Goal: Find specific page/section: Locate a particular part of the current website

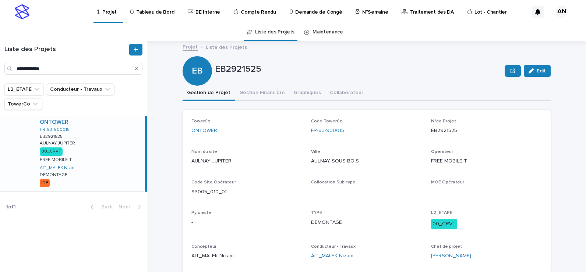
click at [265, 204] on div "TowerCo ONTOWER Code TowerCo FR-93-900015 N°de Projet EB2921525 Nom du site AUL…" at bounding box center [366, 192] width 350 height 147
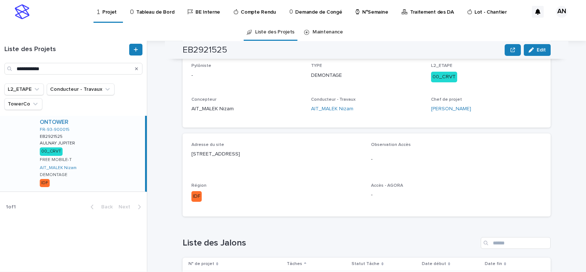
drag, startPoint x: 294, startPoint y: 153, endPoint x: 187, endPoint y: 166, distance: 108.3
click at [187, 166] on div "Adresse du site 7/9 Place Jupiter 93600 AULNAY SOUS BOIS Observation Accès - Ré…" at bounding box center [367, 175] width 368 height 83
copy p "7/9 Place Jupiter 93600 AULNAY SOUS BOIS"
drag, startPoint x: 492, startPoint y: 110, endPoint x: 423, endPoint y: 121, distance: 69.3
click at [423, 121] on div "TowerCo ONTOWER Code TowerCo FR-93-900015 N°de Projet EB2921525 Nom du site AUL…" at bounding box center [367, 45] width 368 height 165
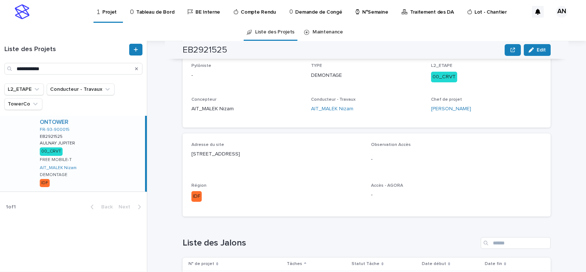
drag, startPoint x: 423, startPoint y: 121, endPoint x: 513, endPoint y: 156, distance: 96.2
click at [513, 156] on p "-" at bounding box center [456, 160] width 171 height 8
drag, startPoint x: 456, startPoint y: 112, endPoint x: 429, endPoint y: 117, distance: 28.1
click at [431, 117] on div "Chef de projet Yannick BOUTIGNY" at bounding box center [486, 108] width 111 height 22
copy link "Yannick BOUTIGNY"
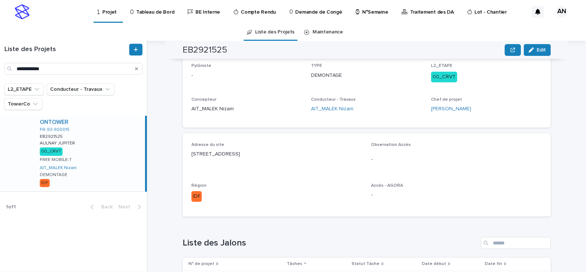
drag, startPoint x: 299, startPoint y: 154, endPoint x: 189, endPoint y: 162, distance: 109.9
click at [191, 162] on div "Adresse du site 7/9 Place Jupiter 93600 AULNAY SOUS BOIS" at bounding box center [276, 153] width 171 height 22
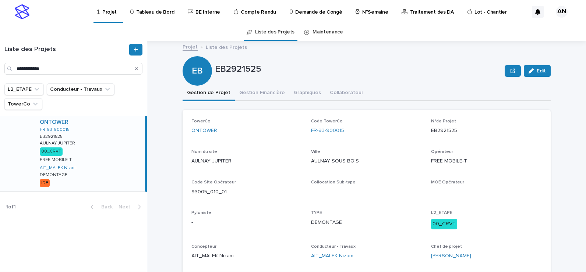
scroll to position [37, 0]
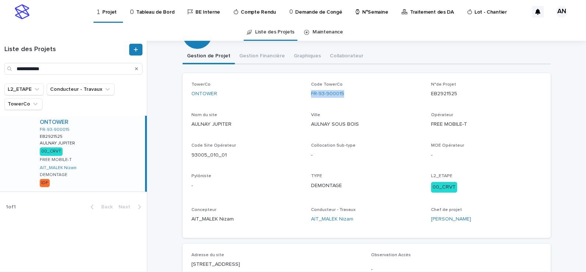
drag, startPoint x: 351, startPoint y: 97, endPoint x: 307, endPoint y: 103, distance: 44.5
click at [307, 103] on div "TowerCo ONTOWER Code TowerCo FR-93-900015 N°de Projet EB2921525 Nom du site AUL…" at bounding box center [366, 155] width 350 height 147
copy link "FR-93-900015"
drag, startPoint x: 217, startPoint y: 160, endPoint x: 188, endPoint y: 160, distance: 28.7
click at [191, 160] on div "Code Site Opérateur 93005_010_01" at bounding box center [246, 154] width 111 height 22
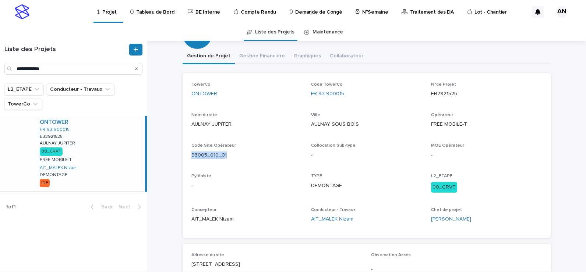
copy p "93005_010_01"
drag, startPoint x: 463, startPoint y: 96, endPoint x: 425, endPoint y: 100, distance: 38.5
click at [425, 100] on div "TowerCo ONTOWER Code TowerCo FR-93-900015 N°de Projet EB2921525 Nom du site AUL…" at bounding box center [366, 155] width 350 height 147
copy p "EB2921525"
drag, startPoint x: 476, startPoint y: 126, endPoint x: 427, endPoint y: 130, distance: 49.1
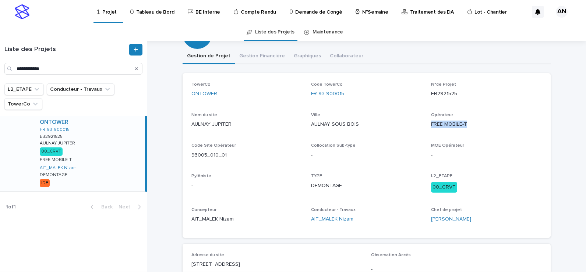
click at [427, 130] on div "TowerCo ONTOWER Code TowerCo FR-93-900015 N°de Projet EB2921525 Nom du site AUL…" at bounding box center [366, 155] width 350 height 147
copy p "FREE MOBILE-T"
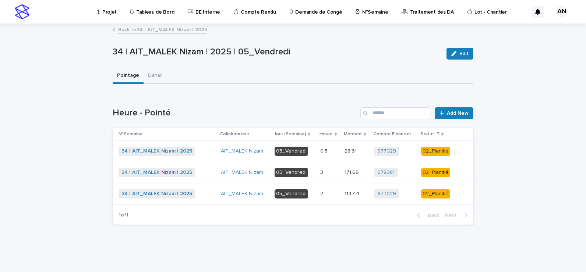
click at [332, 176] on div "3 3" at bounding box center [329, 173] width 18 height 12
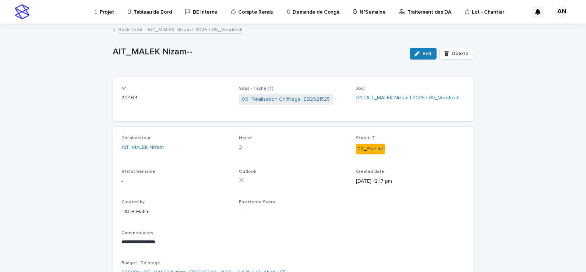
click at [168, 29] on link "Back to 34 | AIT_MALEK Nizam | 2025 | 05_Vendredi" at bounding box center [180, 29] width 124 height 8
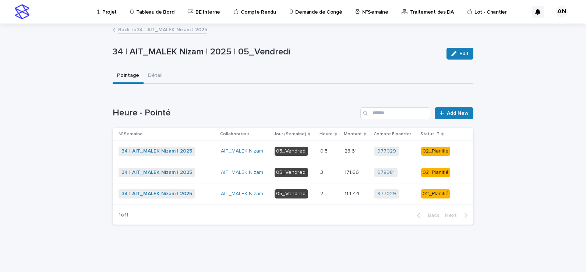
click at [171, 30] on link "Back to 34 | AIT_MALEK Nizam | 2025" at bounding box center [162, 29] width 89 height 8
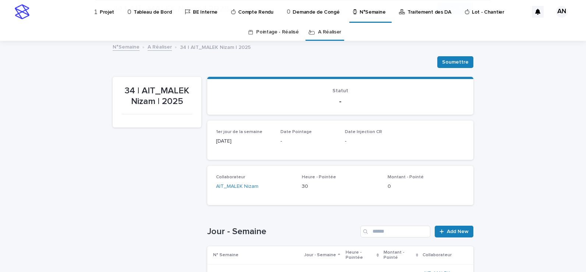
scroll to position [147, 0]
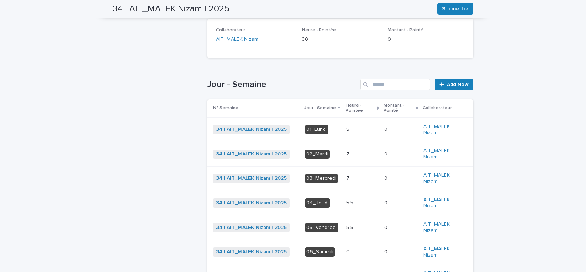
click at [357, 156] on p at bounding box center [362, 154] width 32 height 6
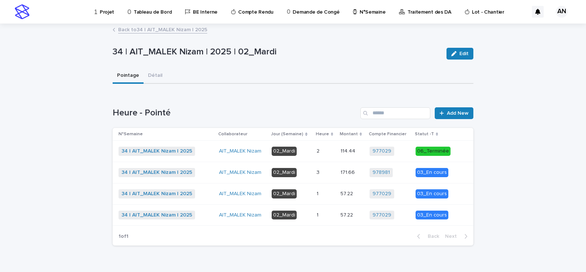
click at [327, 173] on p at bounding box center [325, 173] width 18 height 6
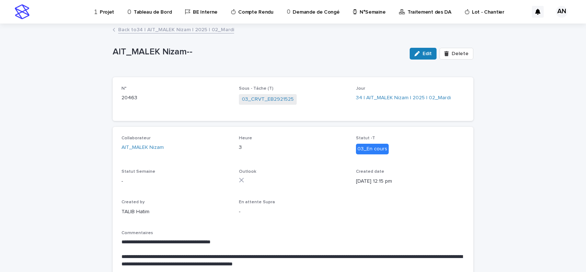
scroll to position [37, 0]
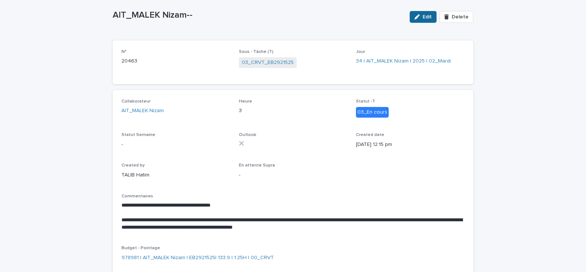
click at [424, 21] on button "Edit" at bounding box center [423, 17] width 27 height 12
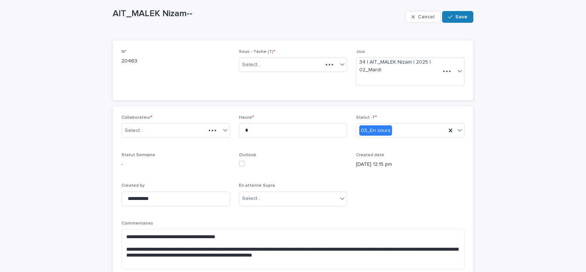
scroll to position [47, 0]
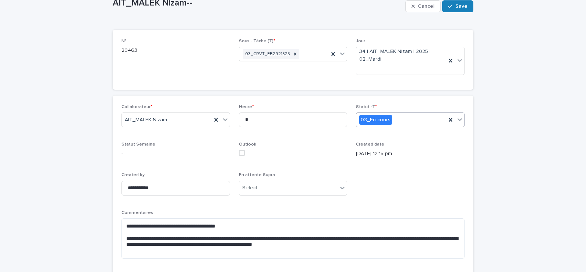
click at [457, 123] on icon at bounding box center [459, 119] width 7 height 7
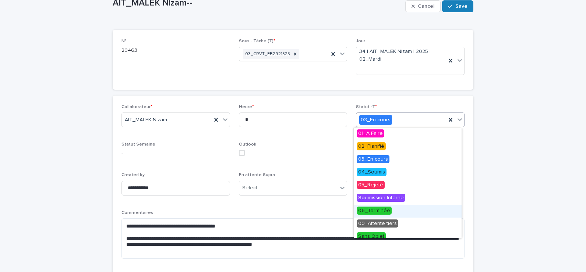
click at [384, 209] on span "06_Terminée" at bounding box center [374, 211] width 35 height 8
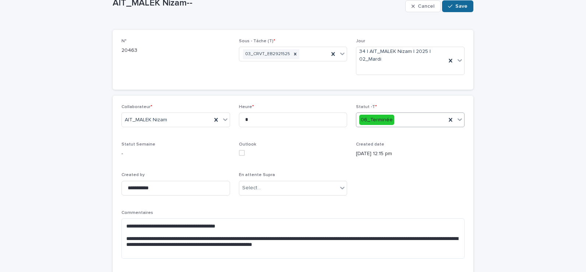
click at [455, 8] on span "Save" at bounding box center [461, 6] width 12 height 5
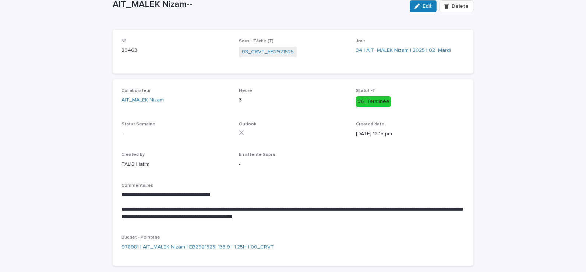
scroll to position [25, 0]
